Goal: Navigation & Orientation: Find specific page/section

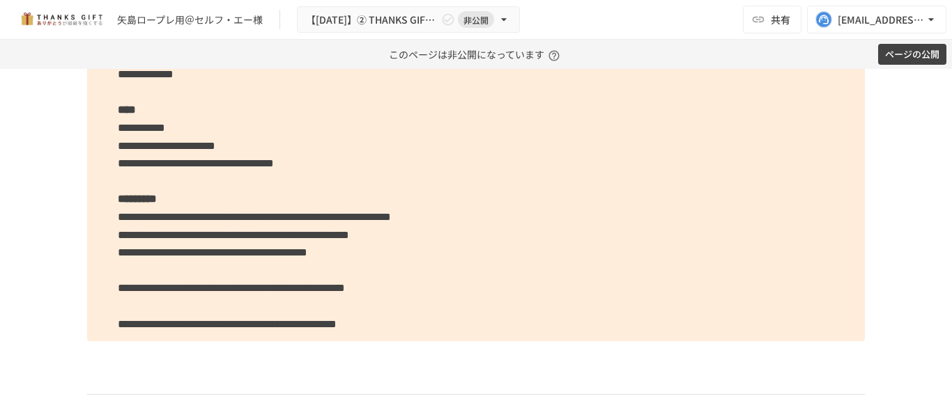
scroll to position [1176, 0]
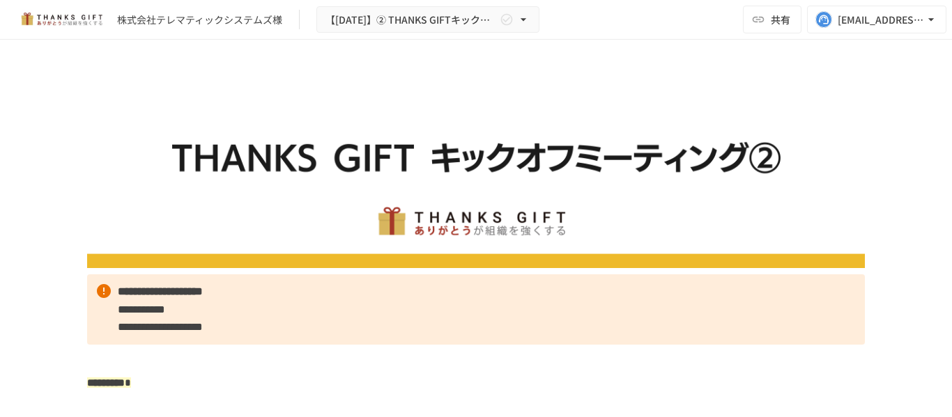
scroll to position [444, 0]
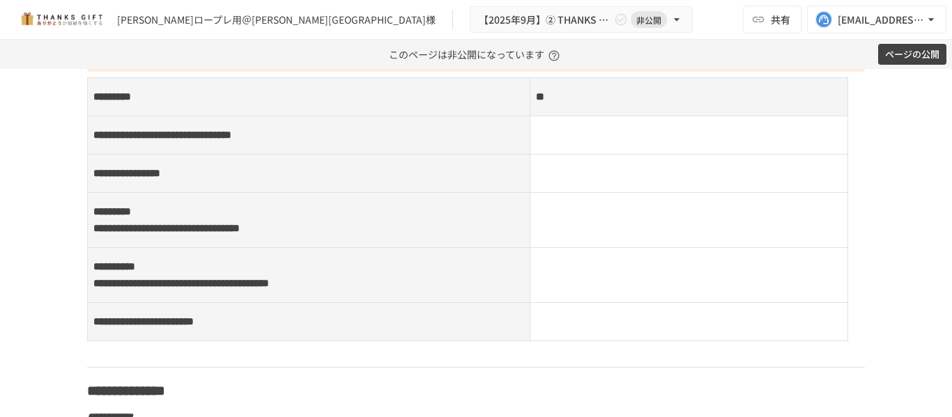
scroll to position [7077, 0]
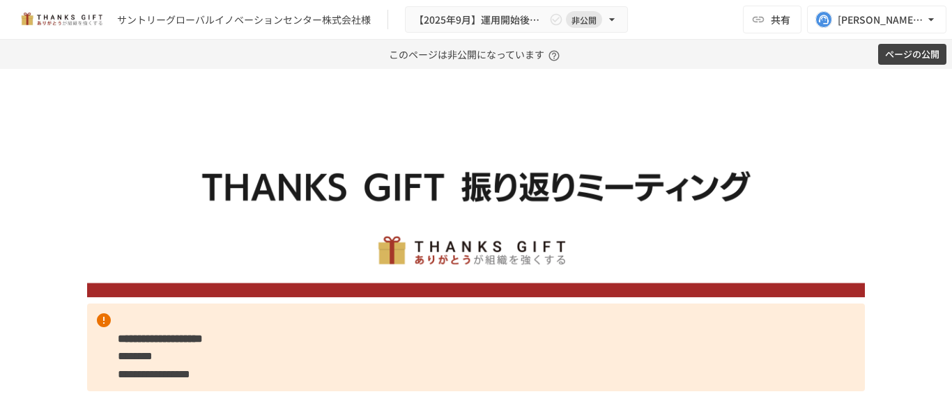
scroll to position [1940, 0]
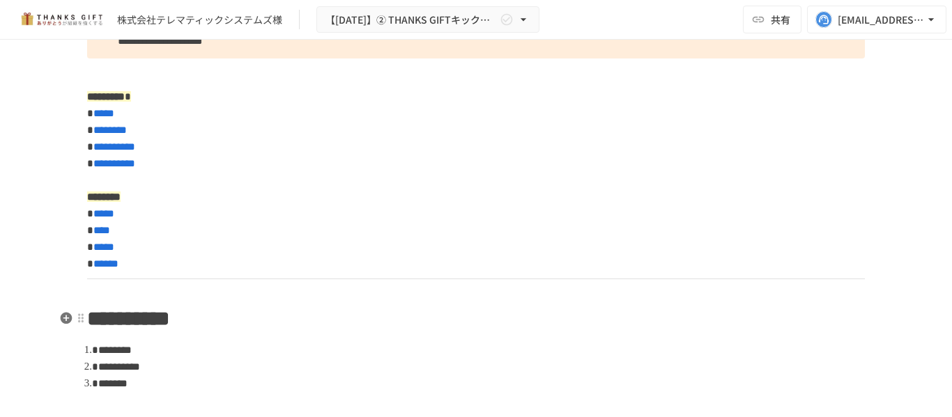
scroll to position [286, 0]
